Goal: Information Seeking & Learning: Check status

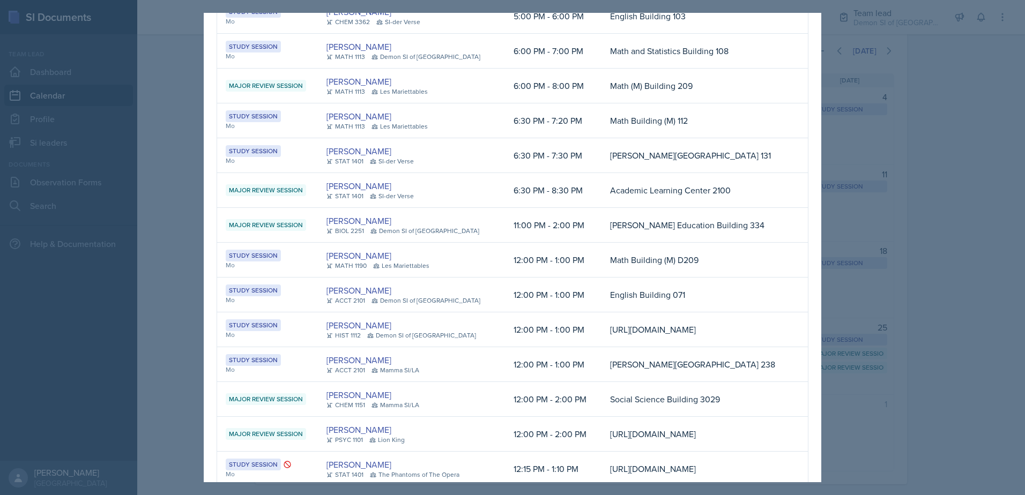
scroll to position [69, 0]
click at [123, 174] on div at bounding box center [512, 247] width 1025 height 495
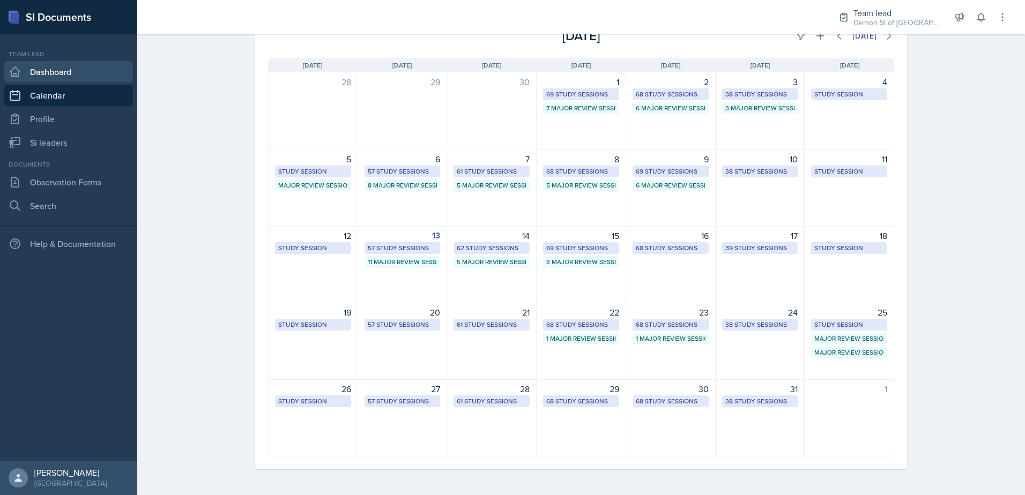
click at [39, 79] on link "Dashboard" at bounding box center [68, 71] width 129 height 21
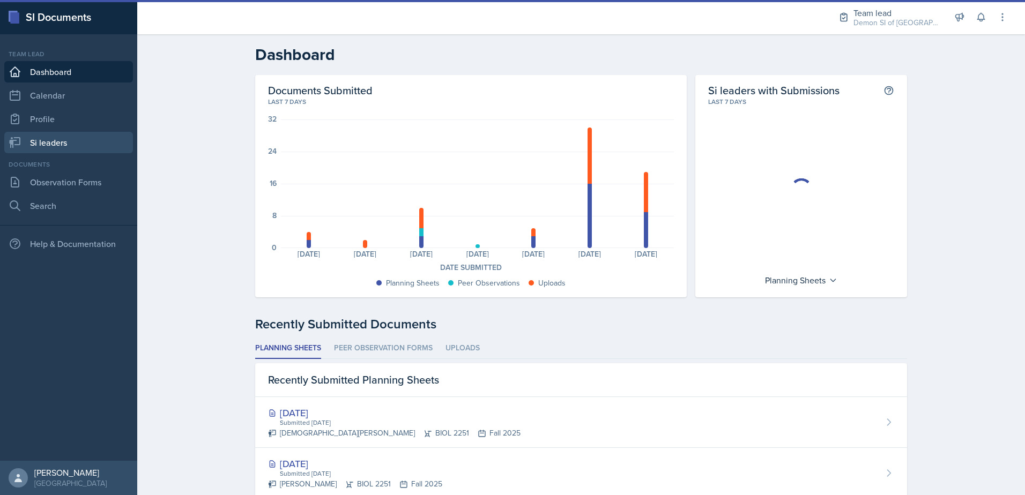
click at [113, 147] on link "Si leaders" at bounding box center [68, 142] width 129 height 21
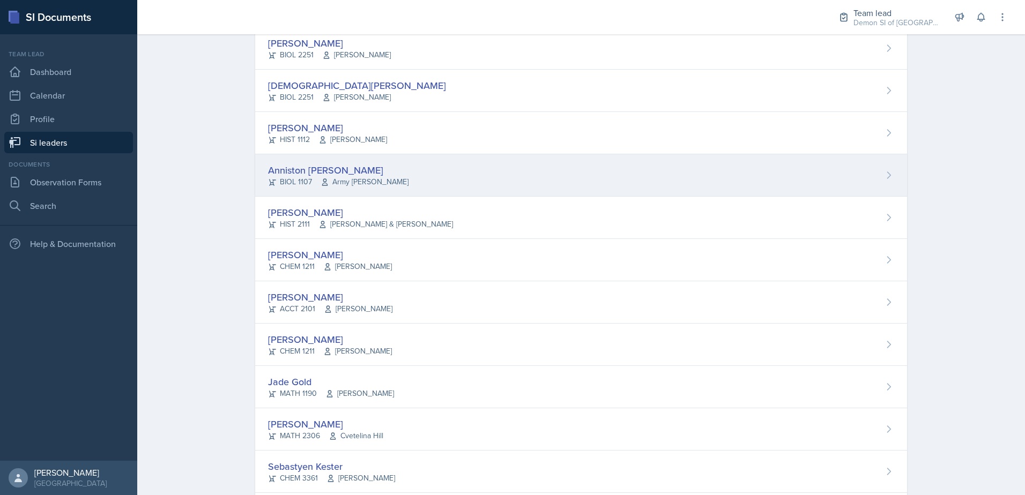
scroll to position [161, 0]
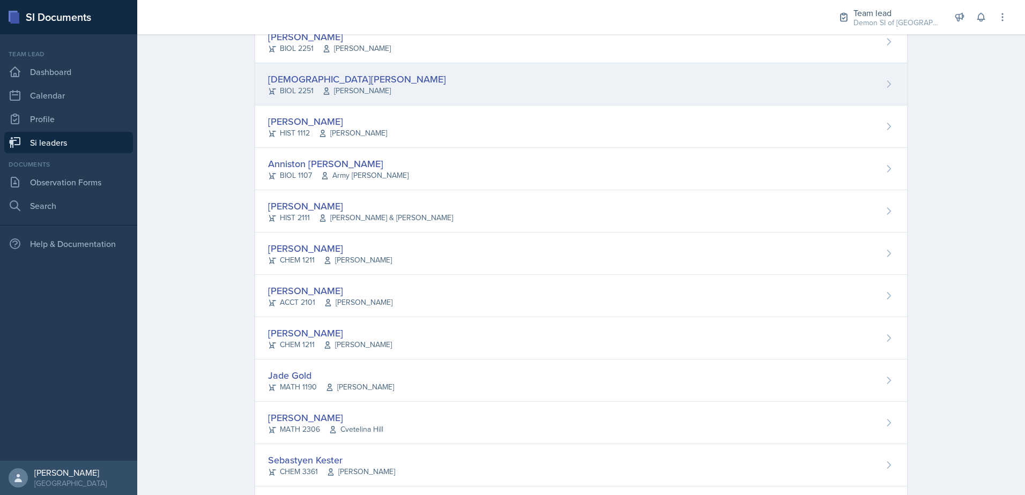
click at [310, 78] on div "[DEMOGRAPHIC_DATA][PERSON_NAME]" at bounding box center [357, 79] width 178 height 14
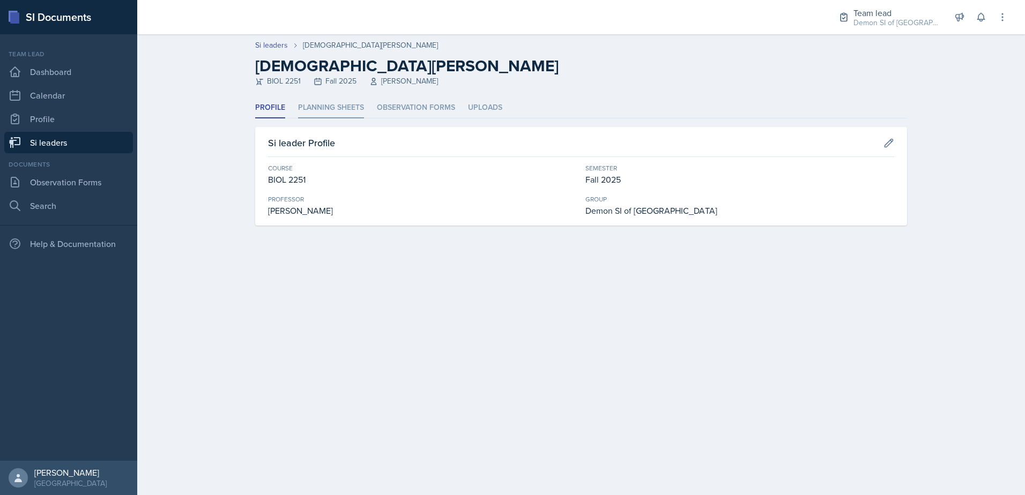
click at [349, 107] on li "Planning Sheets" at bounding box center [331, 108] width 66 height 21
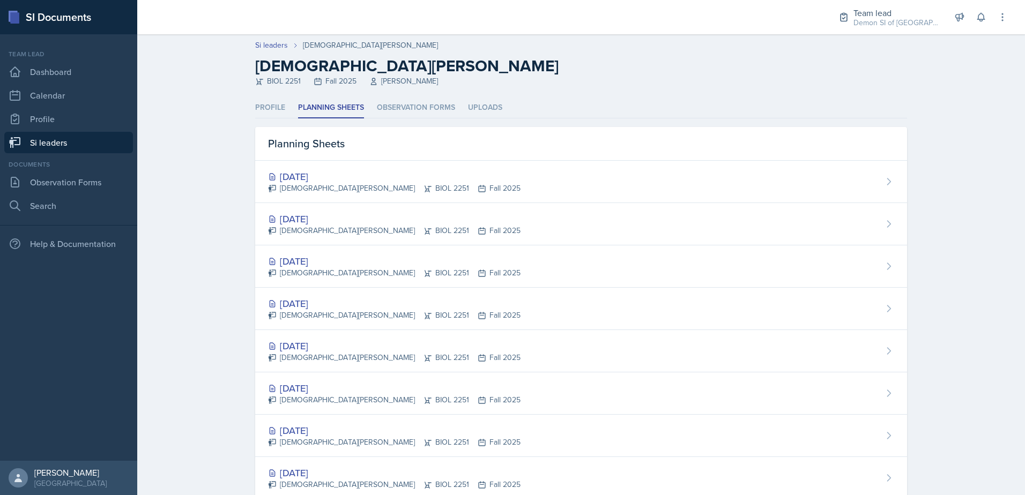
click at [63, 145] on link "Si leaders" at bounding box center [68, 142] width 129 height 21
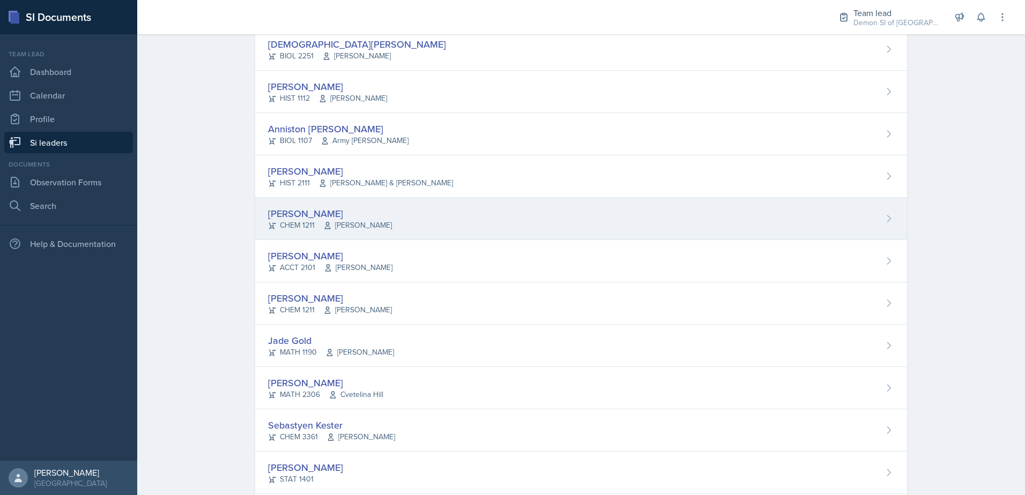
scroll to position [214, 0]
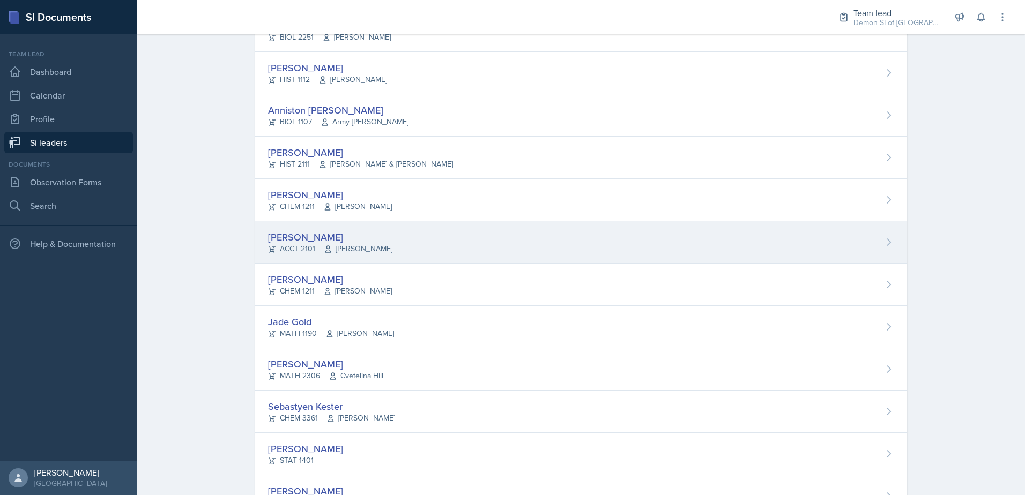
click at [366, 256] on div "Franky Gao ACCT 2101 Kelly Ha" at bounding box center [581, 242] width 652 height 42
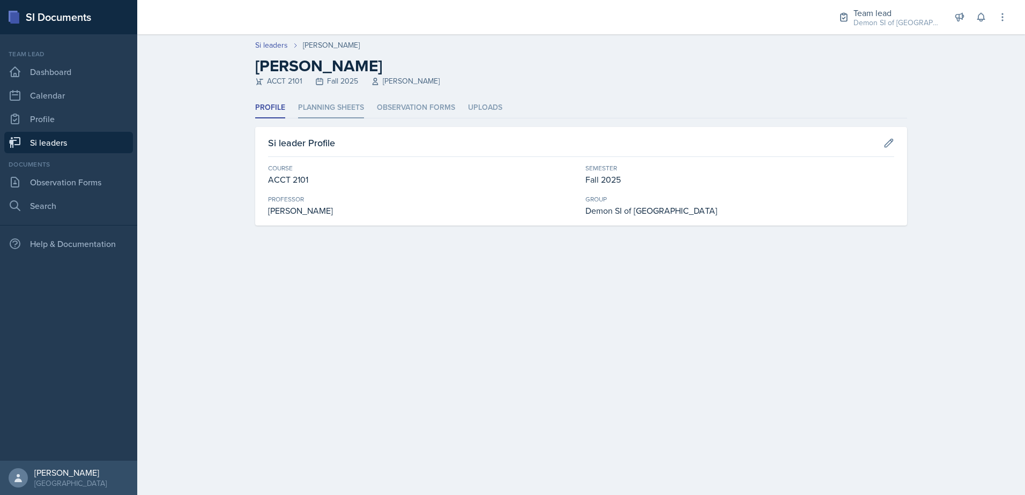
click at [318, 104] on li "Planning Sheets" at bounding box center [331, 108] width 66 height 21
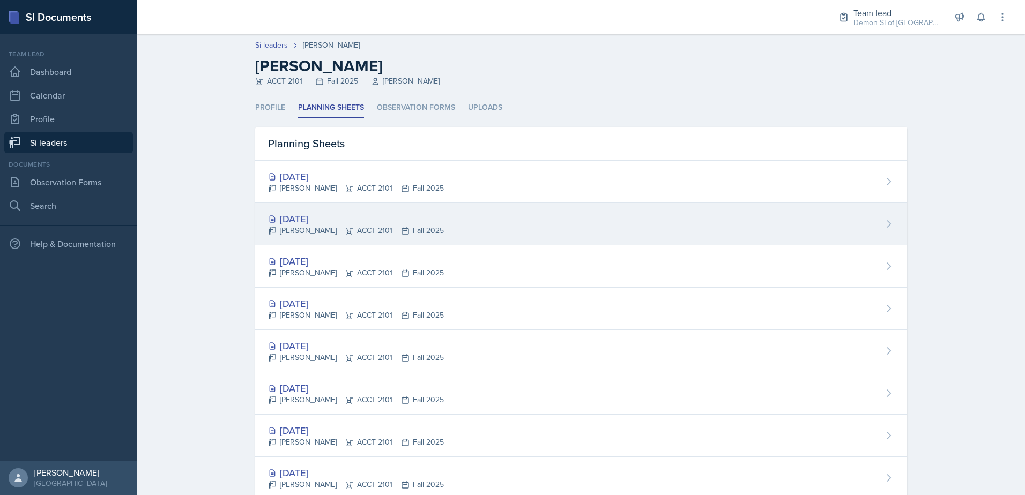
click at [360, 238] on div "Oct 15th, 2025 Franky Gao ACCT 2101 Fall 2025" at bounding box center [581, 224] width 652 height 42
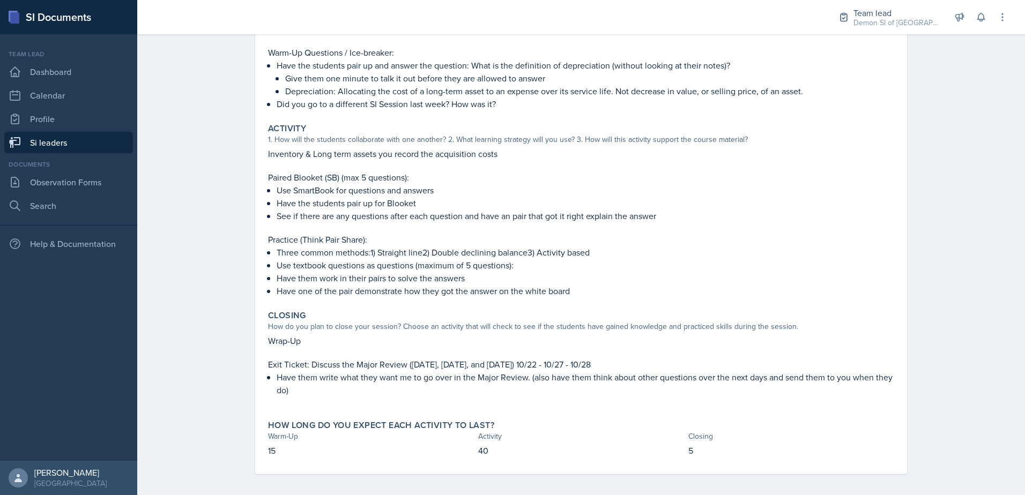
scroll to position [169, 0]
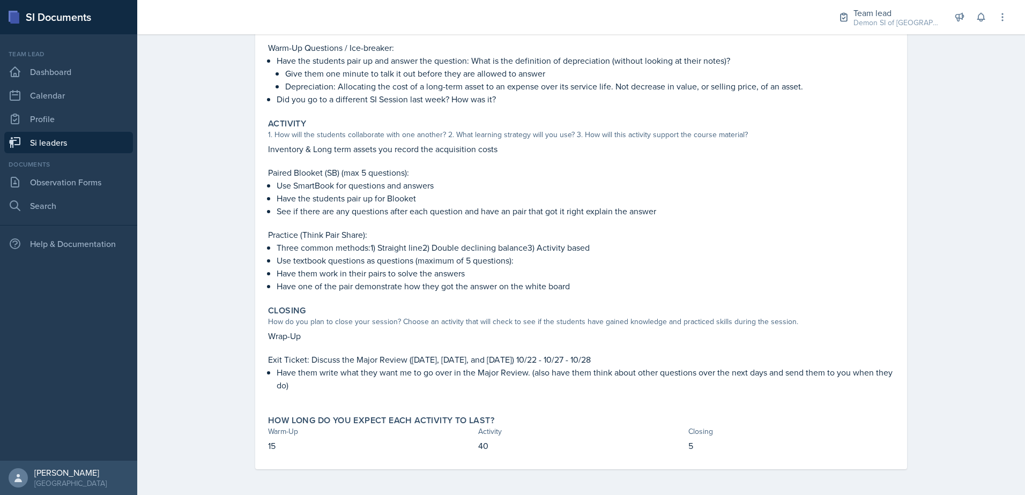
click at [66, 153] on link "Si leaders" at bounding box center [68, 142] width 129 height 21
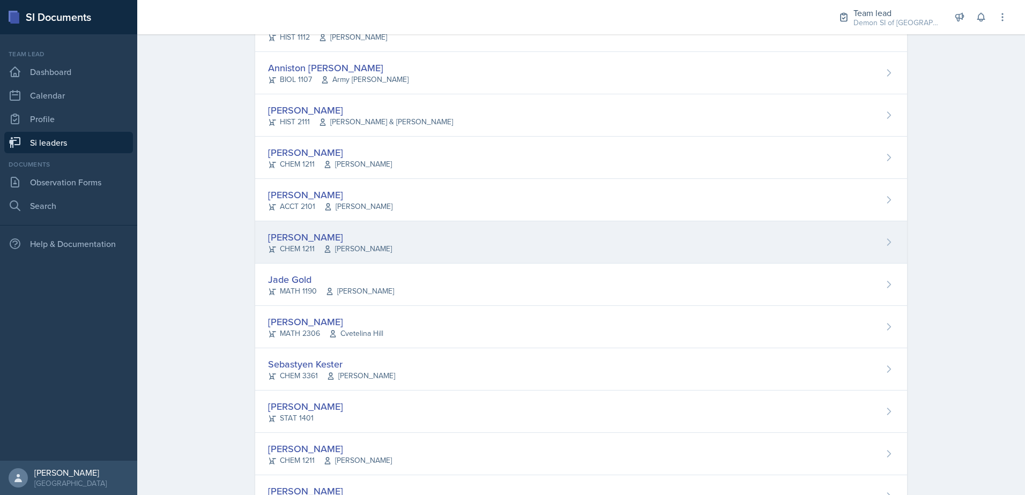
scroll to position [276, 0]
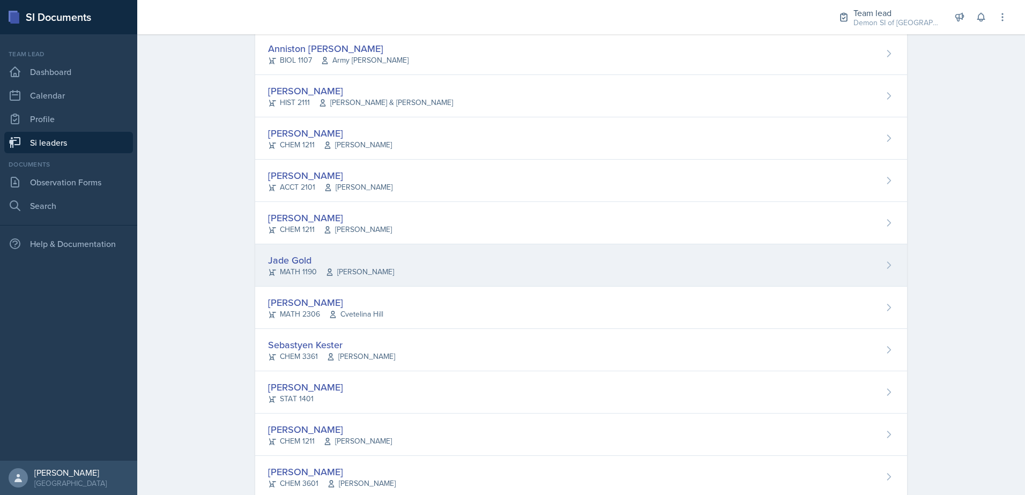
click at [302, 270] on div "MATH 1190 Ben Sloop" at bounding box center [331, 271] width 126 height 11
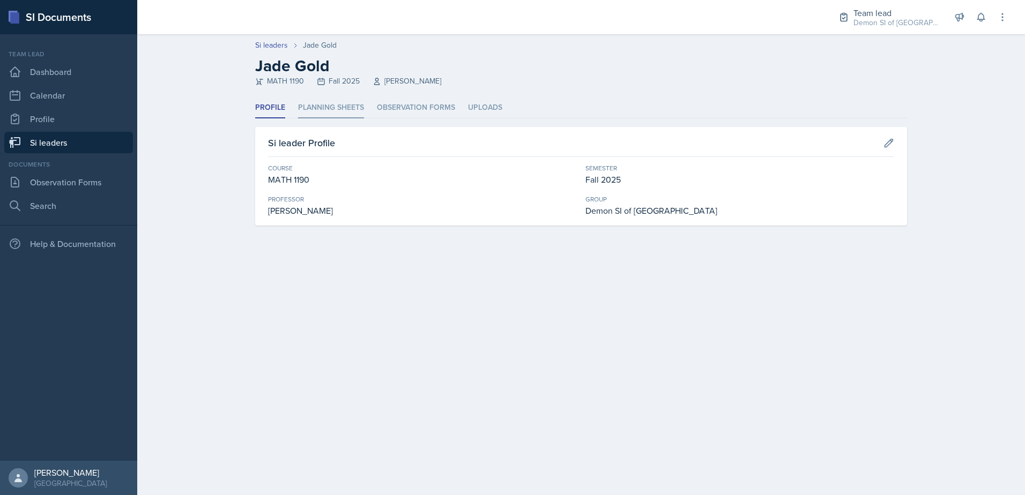
click at [322, 113] on li "Planning Sheets" at bounding box center [331, 108] width 66 height 21
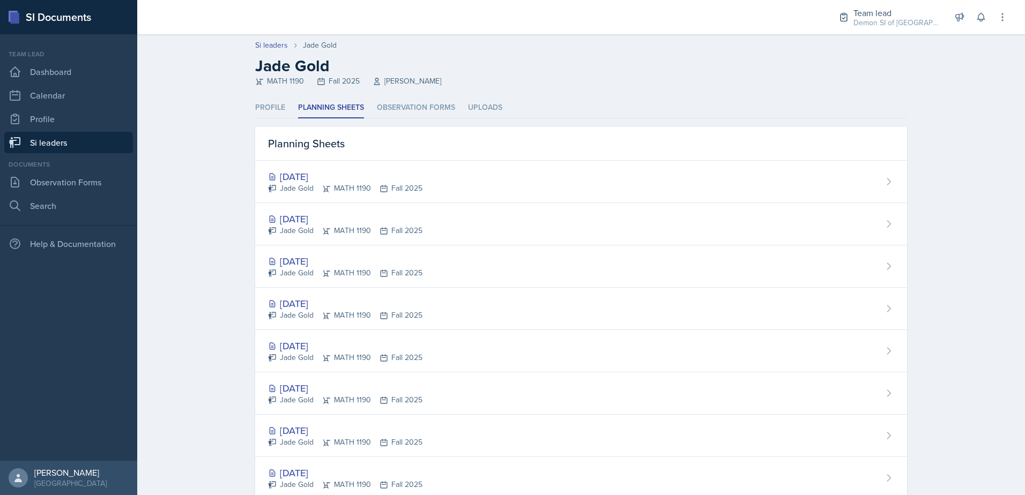
click at [29, 145] on link "Si leaders" at bounding box center [68, 142] width 129 height 21
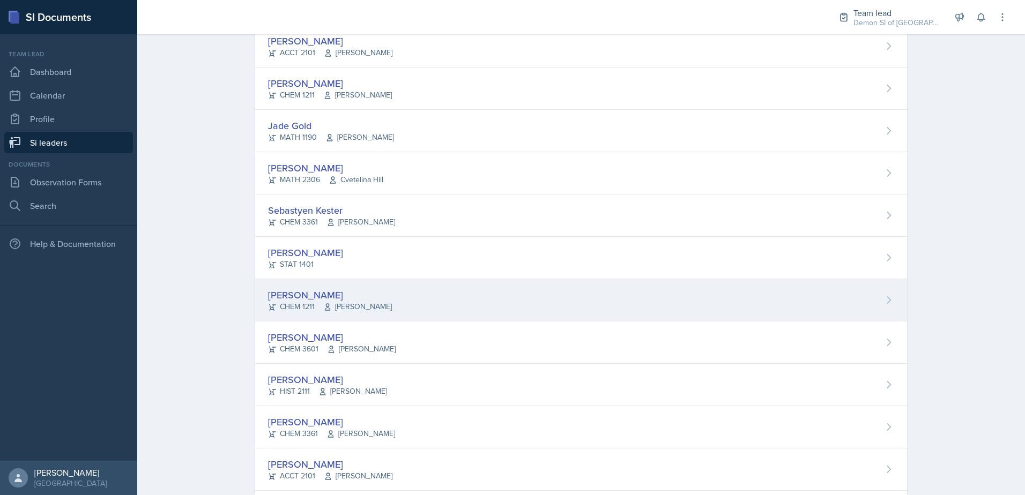
scroll to position [482, 0]
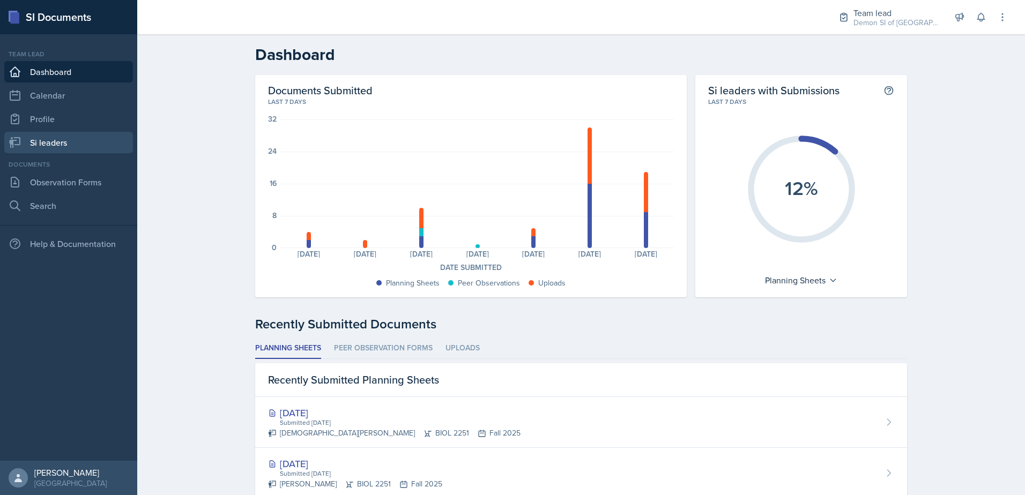
click at [83, 138] on link "Si leaders" at bounding box center [68, 142] width 129 height 21
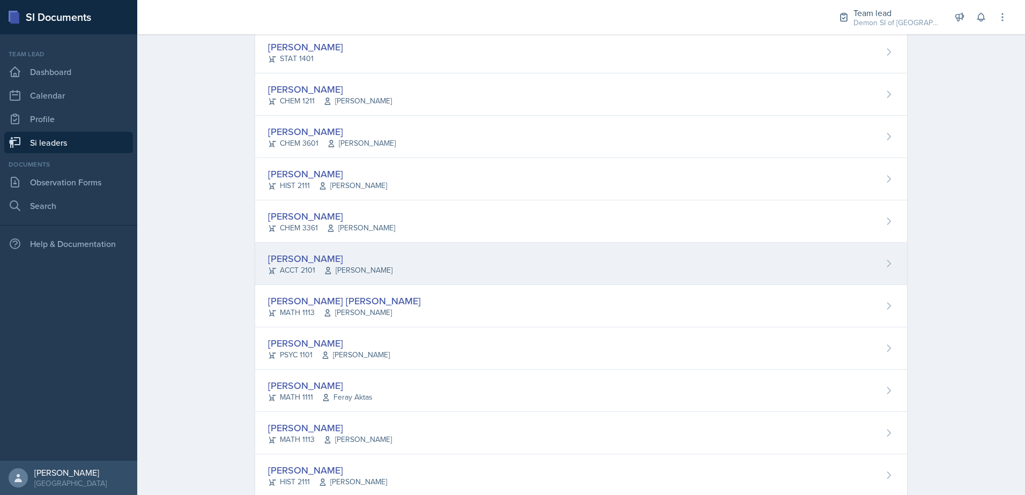
scroll to position [685, 0]
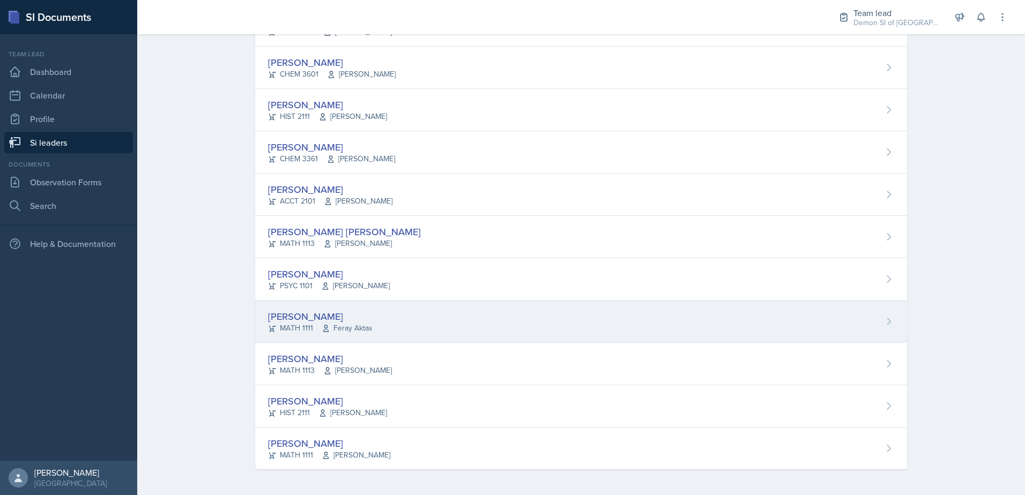
click at [337, 316] on div "[PERSON_NAME]" at bounding box center [320, 316] width 104 height 14
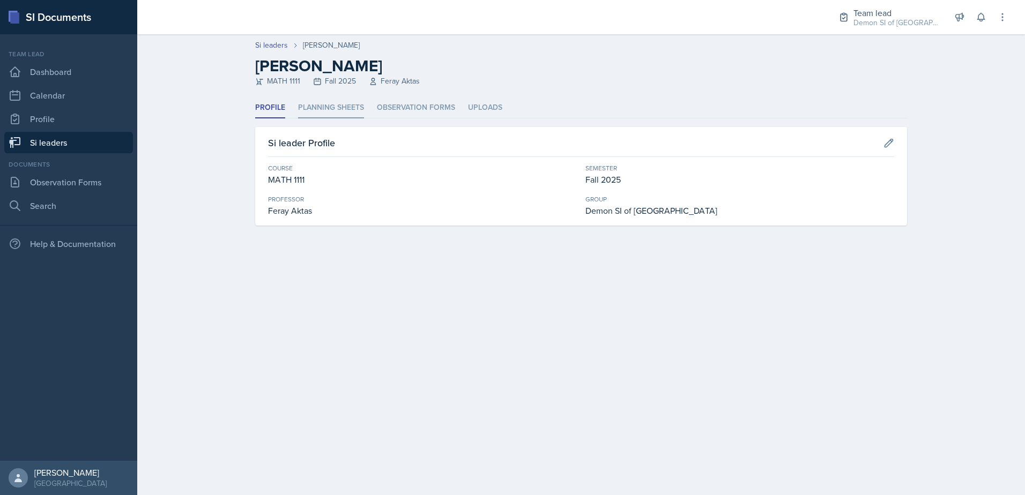
click at [345, 102] on li "Planning Sheets" at bounding box center [331, 108] width 66 height 21
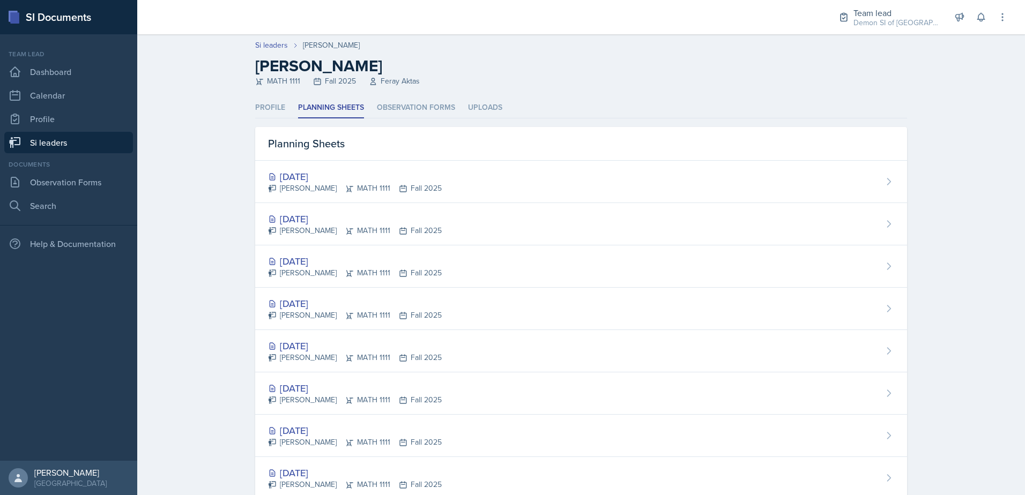
click at [122, 145] on link "Si leaders" at bounding box center [68, 142] width 129 height 21
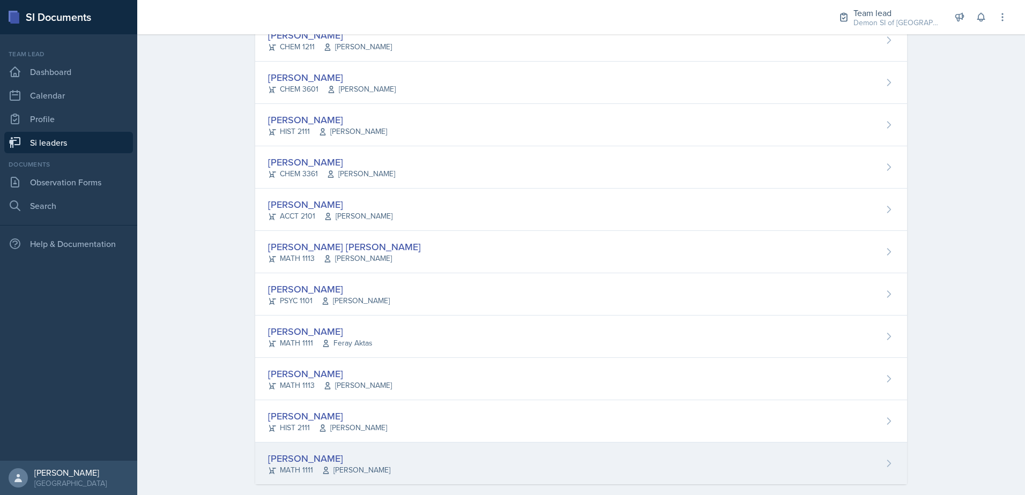
scroll to position [685, 0]
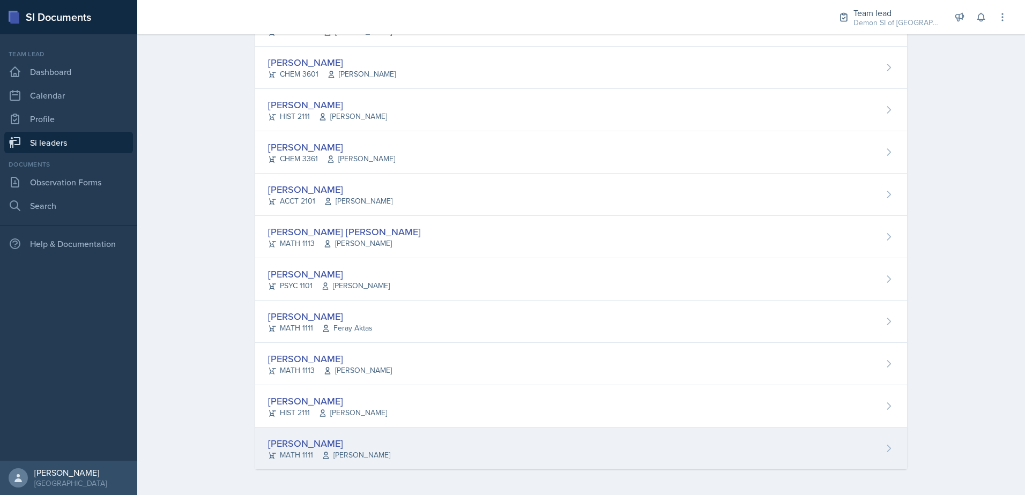
click at [311, 436] on div "[PERSON_NAME] MATH 1111 [PERSON_NAME]" at bounding box center [581, 449] width 652 height 42
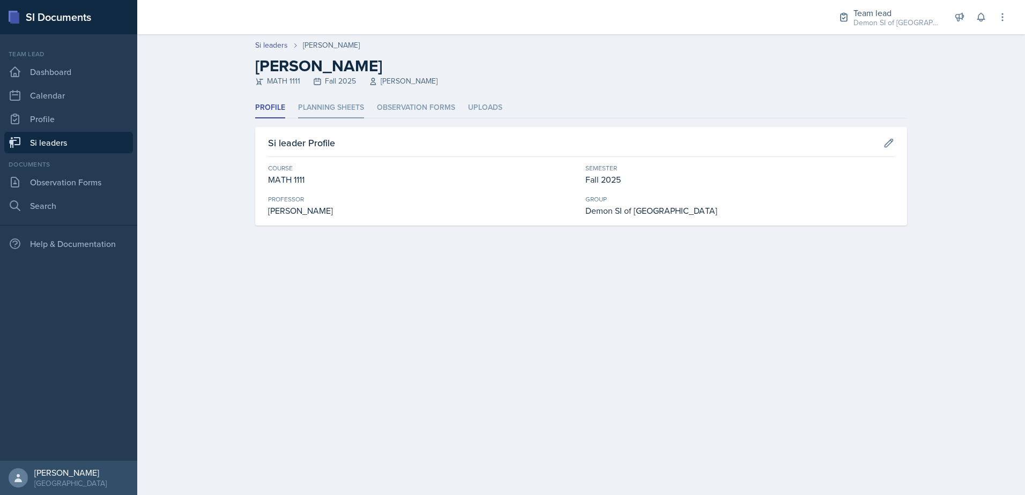
click at [338, 113] on li "Planning Sheets" at bounding box center [331, 108] width 66 height 21
